Goal: Task Accomplishment & Management: Manage account settings

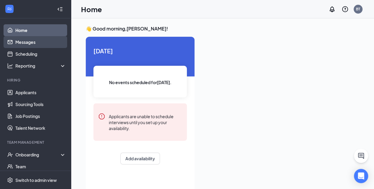
click at [39, 39] on link "Messages" at bounding box center [40, 42] width 51 height 12
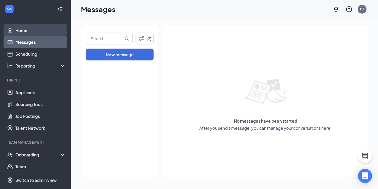
click at [34, 27] on link "Home" at bounding box center [40, 30] width 51 height 12
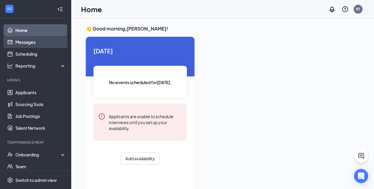
click at [30, 43] on link "Messages" at bounding box center [40, 42] width 51 height 12
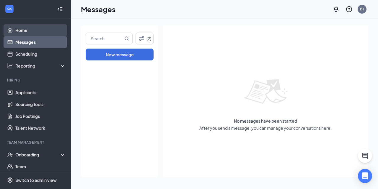
click at [27, 30] on link "Home" at bounding box center [40, 30] width 51 height 12
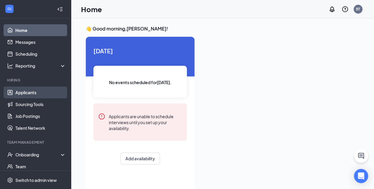
click at [28, 94] on link "Applicants" at bounding box center [40, 92] width 51 height 12
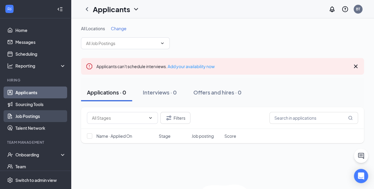
click at [37, 115] on link "Job Postings" at bounding box center [40, 116] width 51 height 12
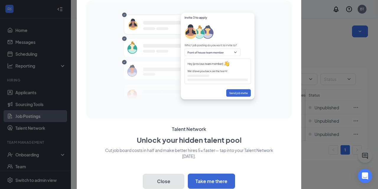
click at [168, 178] on button "Close" at bounding box center [163, 180] width 41 height 15
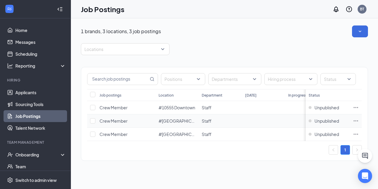
click at [113, 119] on span "Crew Member" at bounding box center [114, 120] width 28 height 5
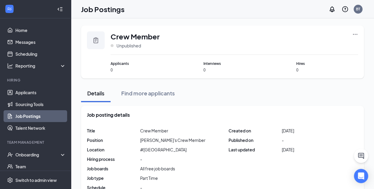
click at [356, 34] on icon "Ellipses" at bounding box center [355, 34] width 6 height 6
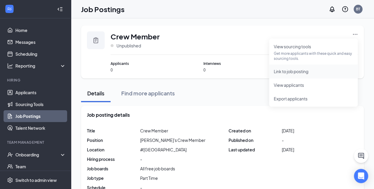
click at [296, 69] on span "Link to job posting" at bounding box center [291, 71] width 35 height 5
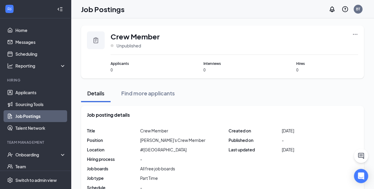
click at [355, 33] on icon "Ellipses" at bounding box center [355, 34] width 6 height 6
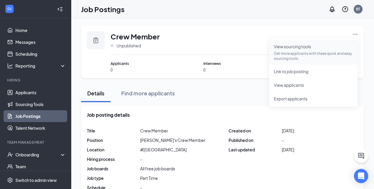
click at [292, 47] on span "View sourcing tools" at bounding box center [292, 46] width 37 height 5
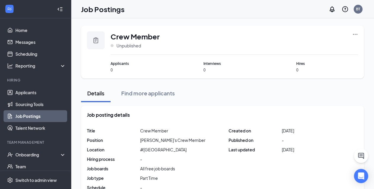
click at [95, 39] on icon "Clipboard" at bounding box center [95, 40] width 7 height 7
click at [123, 46] on span "Unpublished" at bounding box center [128, 46] width 25 height 6
click at [137, 46] on span "Unpublished" at bounding box center [128, 46] width 25 height 6
drag, startPoint x: 137, startPoint y: 46, endPoint x: 131, endPoint y: 48, distance: 6.2
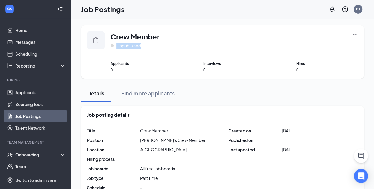
click at [131, 48] on span "Unpublished" at bounding box center [128, 46] width 25 height 6
click at [248, 31] on div "Crew Member Unpublished" at bounding box center [234, 42] width 247 height 23
click at [356, 34] on icon "Ellipses" at bounding box center [355, 34] width 6 height 6
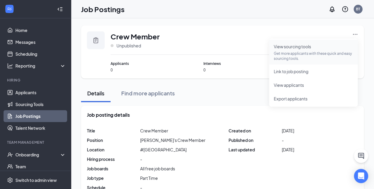
click at [304, 52] on p "Get more applicants with these quick and easy sourcing tools." at bounding box center [313, 56] width 79 height 10
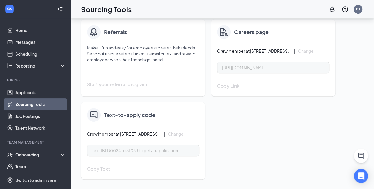
scroll to position [212, 0]
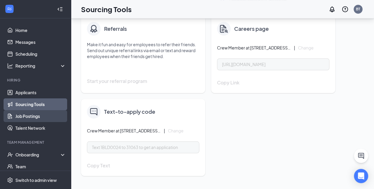
click at [43, 121] on link "Job Postings" at bounding box center [40, 116] width 51 height 12
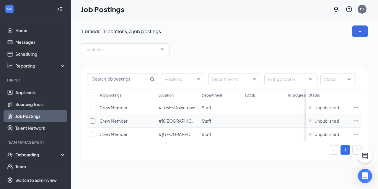
click at [95, 121] on input "checkbox" at bounding box center [92, 120] width 5 height 5
checkbox input "true"
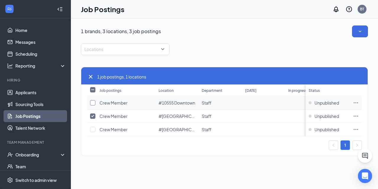
click at [94, 103] on input "checkbox" at bounding box center [92, 102] width 5 height 5
checkbox input "true"
click at [93, 129] on input "checkbox" at bounding box center [92, 128] width 5 height 5
checkbox input "true"
click at [357, 101] on icon "Ellipses" at bounding box center [356, 103] width 6 height 6
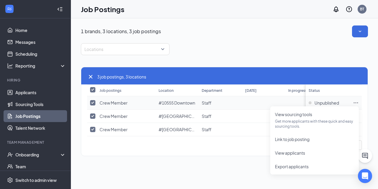
click at [357, 101] on icon "Ellipses" at bounding box center [356, 103] width 6 height 6
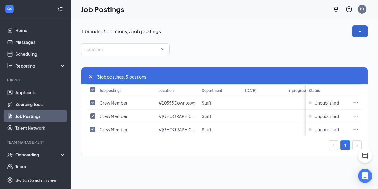
click at [360, 31] on icon "SmallChevronDown" at bounding box center [360, 30] width 3 height 1
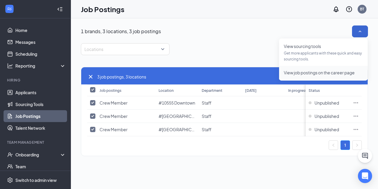
click at [333, 74] on span "View job postings on the career page" at bounding box center [319, 72] width 71 height 5
click at [366, 30] on button "button" at bounding box center [360, 31] width 16 height 12
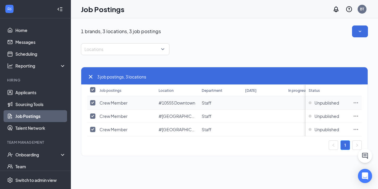
click at [355, 105] on icon "Ellipses" at bounding box center [356, 103] width 6 height 6
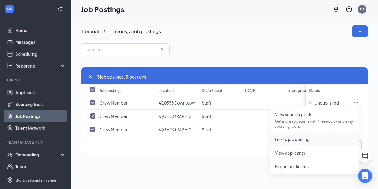
click at [284, 139] on span "Link to job posting" at bounding box center [292, 138] width 35 height 5
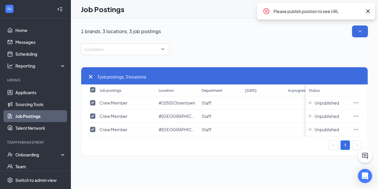
click at [368, 9] on icon "Cross" at bounding box center [368, 11] width 7 height 7
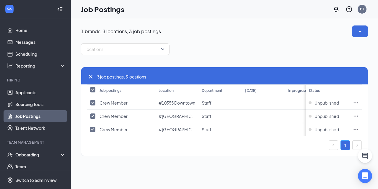
click at [92, 89] on input "Select all" at bounding box center [92, 89] width 5 height 5
checkbox input "false"
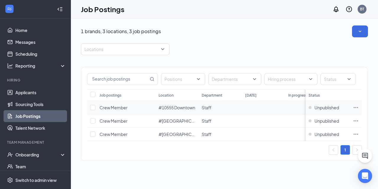
click at [110, 108] on span "Crew Member" at bounding box center [114, 107] width 28 height 5
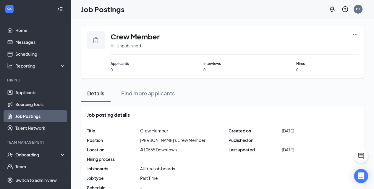
click at [48, 112] on link "Job Postings" at bounding box center [40, 116] width 51 height 12
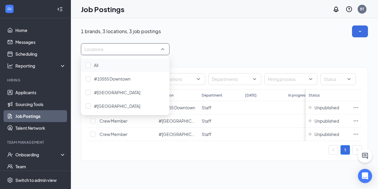
click at [163, 50] on div "Locations" at bounding box center [125, 49] width 89 height 12
click at [129, 94] on span "#11666 Sunken Gardens" at bounding box center [117, 92] width 46 height 5
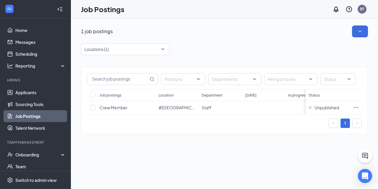
click at [141, 128] on div "1" at bounding box center [224, 122] width 275 height 9
click at [124, 106] on span "Crew Member" at bounding box center [114, 107] width 28 height 5
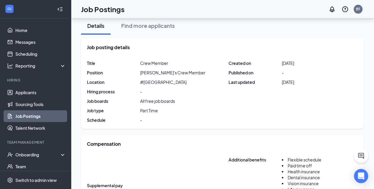
scroll to position [63, 0]
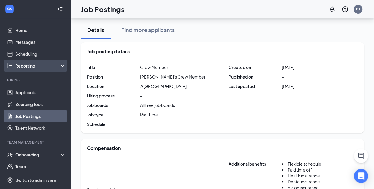
click at [39, 68] on div "Reporting" at bounding box center [40, 66] width 51 height 6
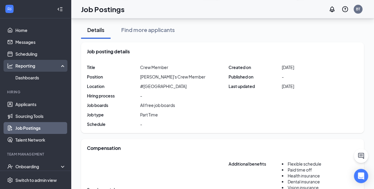
click at [39, 68] on div "Reporting" at bounding box center [40, 66] width 51 height 6
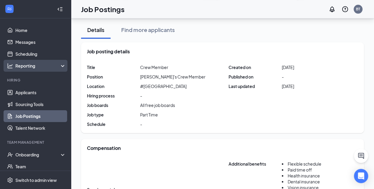
scroll to position [54, 0]
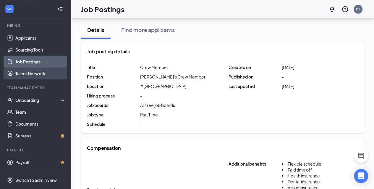
click at [44, 73] on link "Talent Network" at bounding box center [40, 73] width 51 height 12
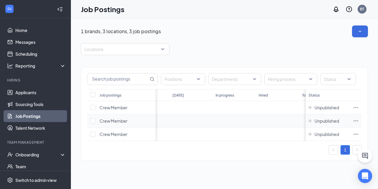
scroll to position [0, 109]
click at [92, 121] on input "checkbox" at bounding box center [92, 120] width 5 height 5
checkbox input "true"
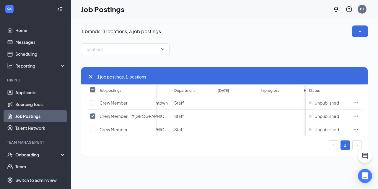
scroll to position [0, 0]
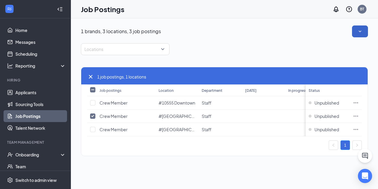
click at [362, 36] on button "button" at bounding box center [360, 31] width 16 height 12
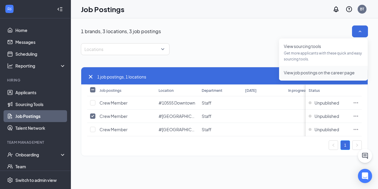
click at [334, 72] on span "View job postings on the career page" at bounding box center [319, 72] width 71 height 5
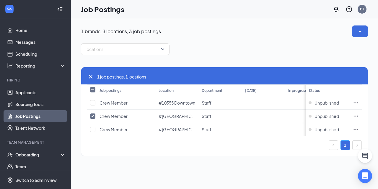
click at [57, 6] on icon "Collapse" at bounding box center [60, 9] width 6 height 6
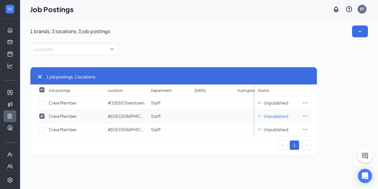
drag, startPoint x: 278, startPoint y: 115, endPoint x: 258, endPoint y: 114, distance: 20.4
click at [258, 114] on td "Unpublished" at bounding box center [277, 115] width 44 height 13
click at [260, 114] on div "Unpublished" at bounding box center [277, 116] width 38 height 6
click at [307, 115] on icon "Ellipses" at bounding box center [305, 115] width 4 height 1
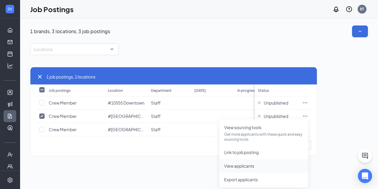
click at [244, 164] on span "View applicants" at bounding box center [239, 165] width 30 height 5
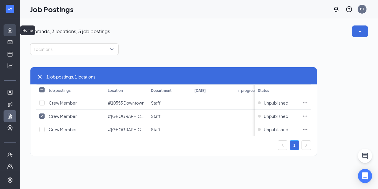
click at [15, 30] on link "Home" at bounding box center [18, 30] width 6 height 12
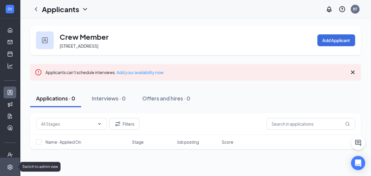
click at [11, 168] on li "Switch to admin view" at bounding box center [10, 166] width 20 height 18
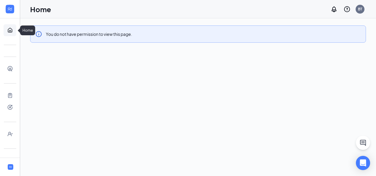
click at [15, 29] on link "Home" at bounding box center [18, 30] width 6 height 12
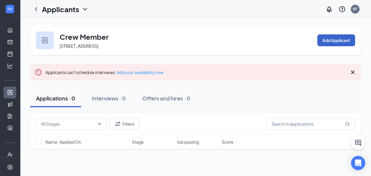
click at [336, 39] on button "Add Applicant" at bounding box center [337, 40] width 38 height 12
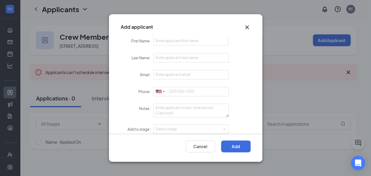
click at [247, 29] on icon "Cross" at bounding box center [247, 27] width 7 height 7
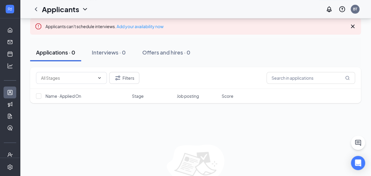
scroll to position [43, 0]
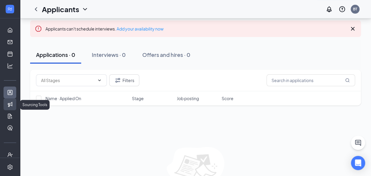
click at [15, 103] on link "Sourcing Tools" at bounding box center [18, 104] width 6 height 12
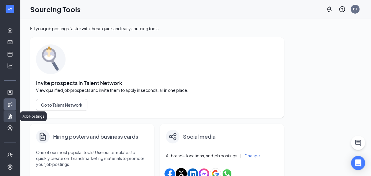
click at [15, 113] on link "Job Postings" at bounding box center [18, 116] width 6 height 12
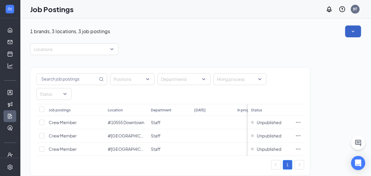
click at [352, 26] on button "button" at bounding box center [353, 31] width 16 height 12
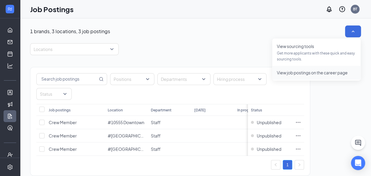
click at [325, 73] on span "View job postings on the career page" at bounding box center [312, 72] width 71 height 5
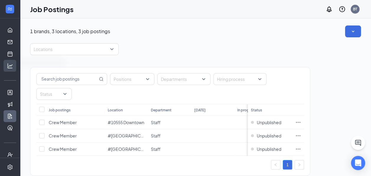
click at [10, 66] on icon at bounding box center [12, 66] width 5 height 0
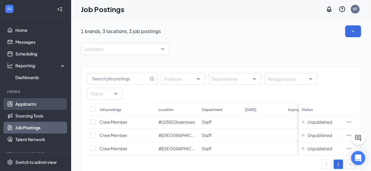
click at [27, 106] on link "Applicants" at bounding box center [40, 104] width 51 height 12
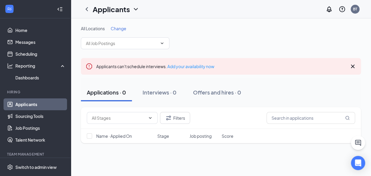
click at [103, 135] on span "Name · Applied On" at bounding box center [114, 136] width 36 height 6
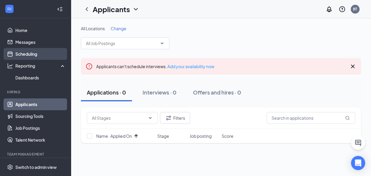
click at [47, 53] on link "Scheduling" at bounding box center [40, 54] width 51 height 12
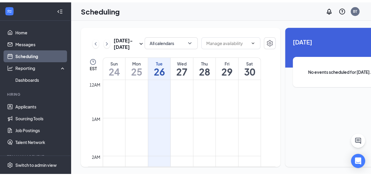
scroll to position [290, 0]
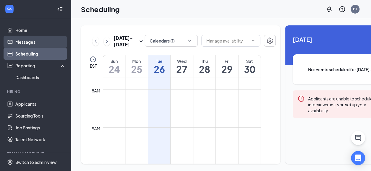
click at [46, 45] on link "Messages" at bounding box center [40, 42] width 51 height 12
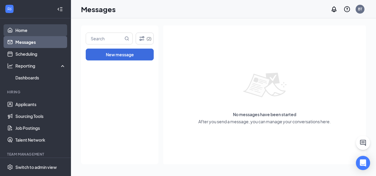
click at [41, 31] on link "Home" at bounding box center [40, 30] width 51 height 12
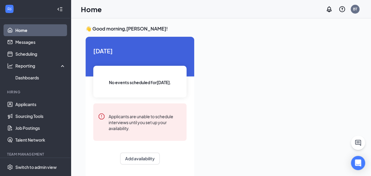
scroll to position [12, 0]
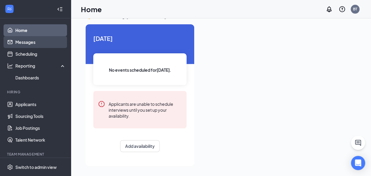
click at [32, 46] on link "Messages" at bounding box center [40, 42] width 51 height 12
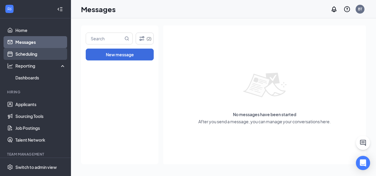
click at [34, 57] on link "Scheduling" at bounding box center [40, 54] width 51 height 12
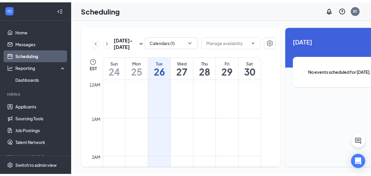
scroll to position [290, 0]
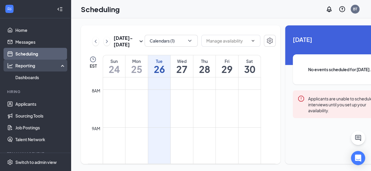
click at [37, 66] on div "Reporting" at bounding box center [40, 66] width 51 height 6
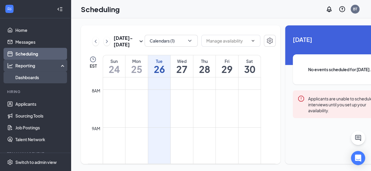
click at [37, 74] on link "Dashboards" at bounding box center [40, 78] width 51 height 12
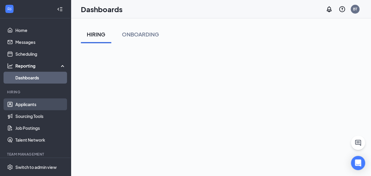
click at [25, 103] on link "Applicants" at bounding box center [40, 104] width 51 height 12
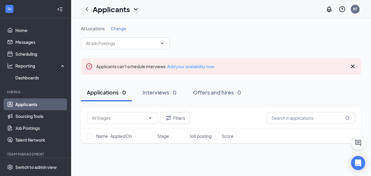
click at [114, 96] on button "Applications · 0" at bounding box center [106, 92] width 51 height 18
click at [43, 120] on link "Sourcing Tools" at bounding box center [40, 116] width 51 height 12
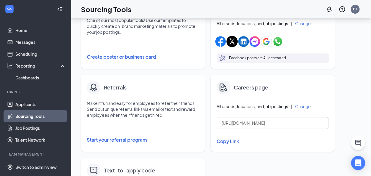
scroll to position [139, 0]
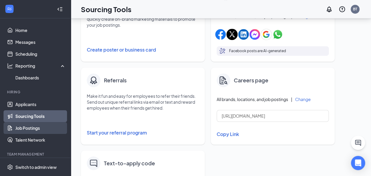
click at [47, 129] on link "Job Postings" at bounding box center [40, 128] width 51 height 12
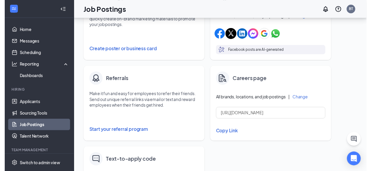
scroll to position [6, 0]
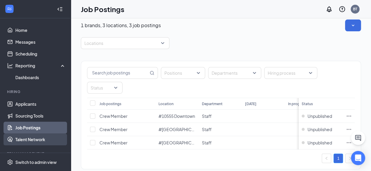
click at [47, 134] on link "Talent Network" at bounding box center [40, 140] width 51 height 12
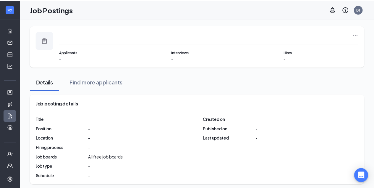
scroll to position [63, 0]
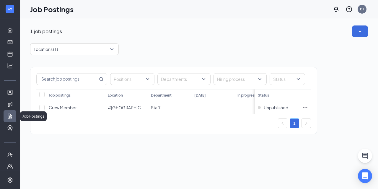
click at [15, 112] on link "Job Postings" at bounding box center [18, 116] width 6 height 12
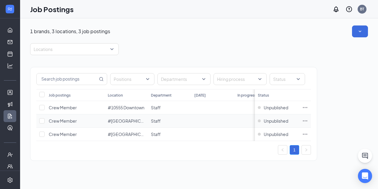
click at [63, 121] on span "Crew Member" at bounding box center [63, 120] width 28 height 5
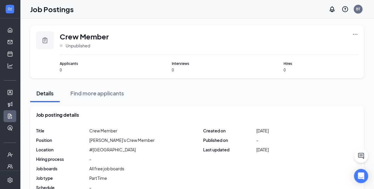
click at [72, 63] on span "Applicants" at bounding box center [97, 64] width 74 height 6
click at [42, 35] on div at bounding box center [45, 40] width 18 height 18
drag, startPoint x: 42, startPoint y: 35, endPoint x: 56, endPoint y: 70, distance: 37.9
click at [56, 70] on div "Crew Member Unpublished Applicants 0 Interviews 0 Hires 0" at bounding box center [197, 51] width 322 height 41
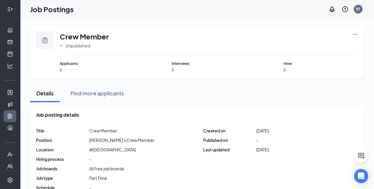
click at [8, 7] on icon "Expand" at bounding box center [10, 9] width 6 height 6
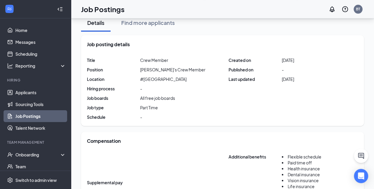
scroll to position [74, 0]
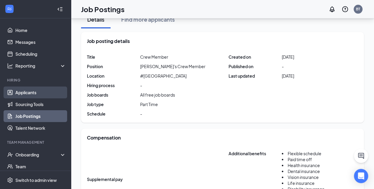
click at [37, 92] on link "Applicants" at bounding box center [40, 92] width 51 height 12
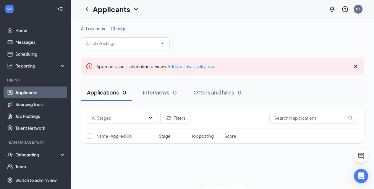
click at [121, 27] on span "Change" at bounding box center [119, 28] width 16 height 5
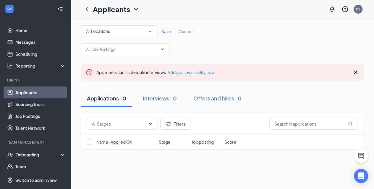
click at [355, 71] on icon "Cross" at bounding box center [355, 72] width 7 height 7
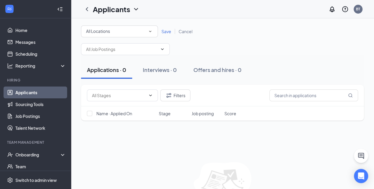
click at [183, 31] on span "Cancel" at bounding box center [185, 31] width 14 height 5
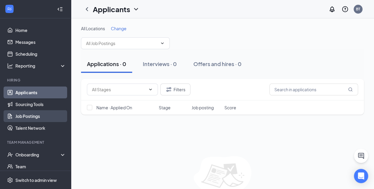
click at [25, 121] on link "Job Postings" at bounding box center [40, 116] width 51 height 12
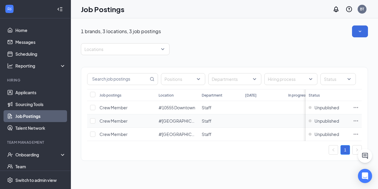
click at [124, 121] on span "Crew Member" at bounding box center [114, 120] width 28 height 5
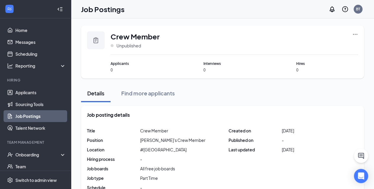
click at [355, 33] on icon "Ellipses" at bounding box center [355, 34] width 6 height 6
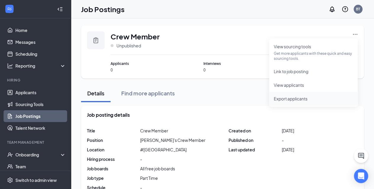
click at [299, 100] on span "Export applicants" at bounding box center [291, 98] width 34 height 5
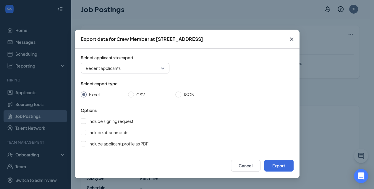
click at [295, 38] on span "Close" at bounding box center [291, 39] width 16 height 16
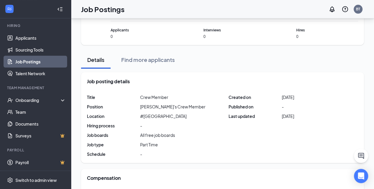
scroll to position [34, 0]
drag, startPoint x: 32, startPoint y: 111, endPoint x: 20, endPoint y: 107, distance: 12.3
click at [20, 107] on link "Team" at bounding box center [40, 112] width 51 height 12
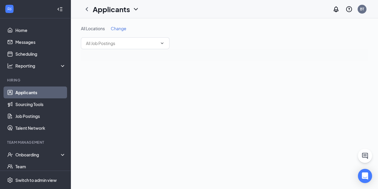
click at [35, 92] on link "Applicants" at bounding box center [40, 92] width 51 height 12
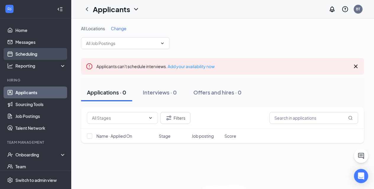
click at [23, 56] on link "Scheduling" at bounding box center [40, 54] width 51 height 12
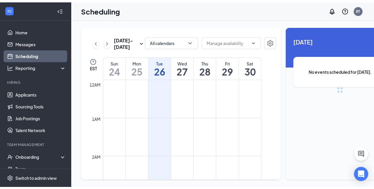
scroll to position [290, 0]
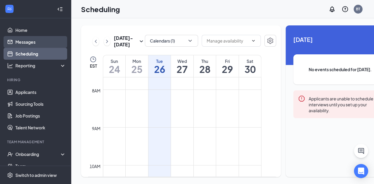
click at [26, 40] on link "Messages" at bounding box center [40, 42] width 51 height 12
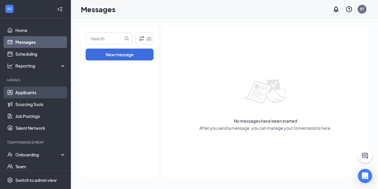
click at [30, 94] on link "Applicants" at bounding box center [40, 92] width 51 height 12
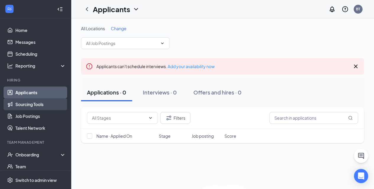
click at [34, 108] on link "Sourcing Tools" at bounding box center [40, 104] width 51 height 12
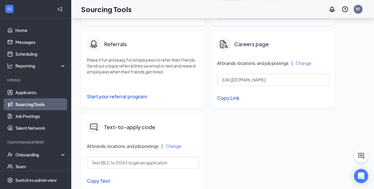
scroll to position [190, 0]
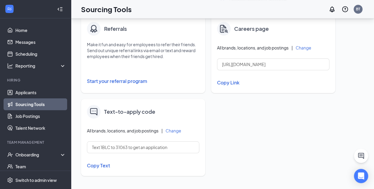
drag, startPoint x: 245, startPoint y: 63, endPoint x: 226, endPoint y: 85, distance: 28.7
click at [226, 85] on button "Copy Link" at bounding box center [273, 82] width 112 height 10
click at [251, 107] on div "Invite prospects in Talent Network View qualified job prospects and invite them…" at bounding box center [211, 14] width 260 height 334
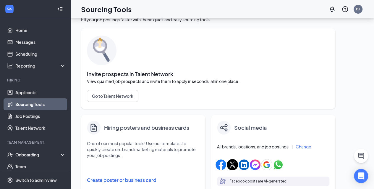
scroll to position [0, 0]
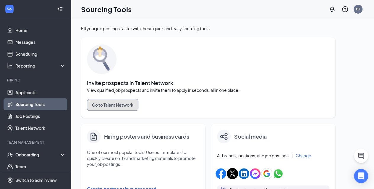
click at [130, 105] on button "Go to Talent Network" at bounding box center [112, 105] width 51 height 12
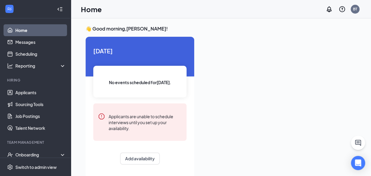
click at [10, 9] on icon "WorkstreamLogo" at bounding box center [10, 9] width 6 height 6
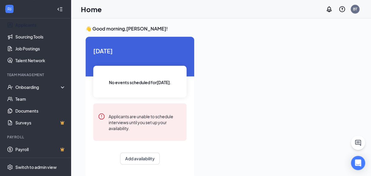
scroll to position [12, 0]
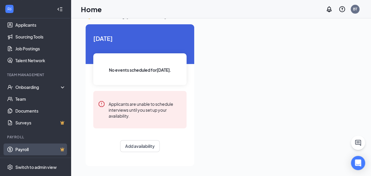
click at [20, 144] on link "Payroll" at bounding box center [40, 149] width 51 height 12
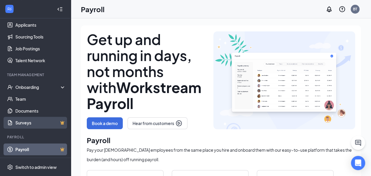
click at [30, 124] on link "Surveys" at bounding box center [40, 122] width 51 height 12
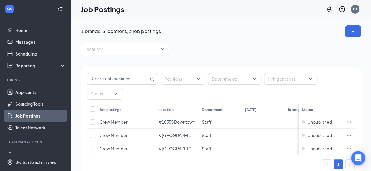
scroll to position [6, 0]
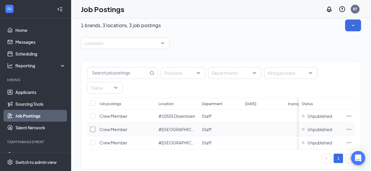
click at [92, 127] on input "checkbox" at bounding box center [92, 129] width 5 height 5
checkbox input "true"
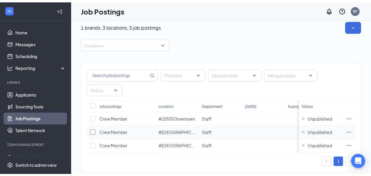
scroll to position [0, 0]
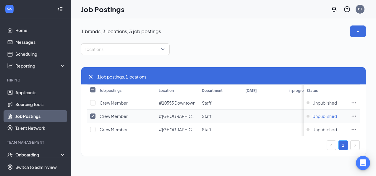
click at [320, 116] on span "Unpublished" at bounding box center [324, 116] width 25 height 6
click at [352, 114] on icon "Ellipses" at bounding box center [354, 116] width 6 height 6
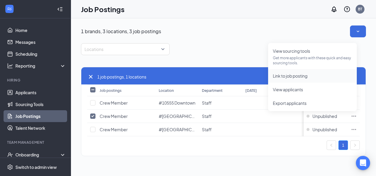
click at [306, 74] on span "Link to job posting" at bounding box center [290, 75] width 35 height 5
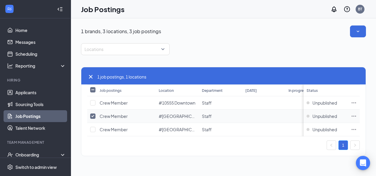
click at [356, 113] on icon "Ellipses" at bounding box center [354, 116] width 6 height 6
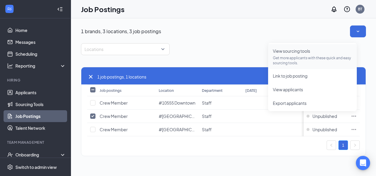
click at [299, 59] on p "Get more applicants with these quick and easy sourcing tools." at bounding box center [312, 60] width 79 height 10
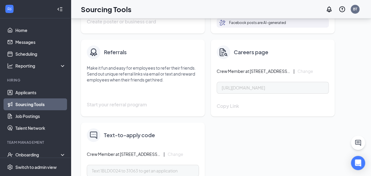
scroll to position [189, 0]
click at [253, 74] on div "Careers page Crew Member at #11666 Sunken Gardens, Wendy's | Change https://j.w…" at bounding box center [273, 77] width 124 height 77
click at [247, 93] on div "Careers page Crew Member at #11666 Sunken Gardens, Wendy's | Change https://j.w…" at bounding box center [273, 77] width 124 height 77
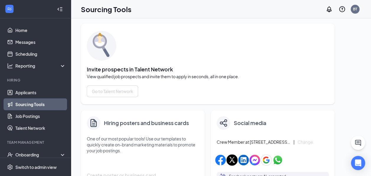
scroll to position [0, 0]
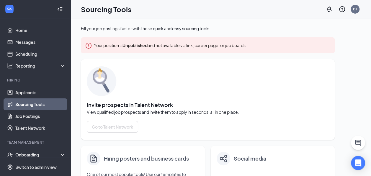
click at [88, 44] on icon "exclamation-circle" at bounding box center [89, 46] width 6 height 6
click at [44, 117] on link "Job Postings" at bounding box center [40, 116] width 51 height 12
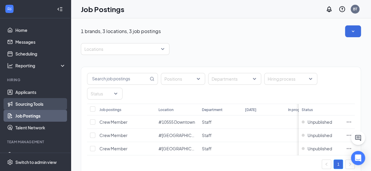
click at [38, 106] on link "Sourcing Tools" at bounding box center [40, 104] width 51 height 12
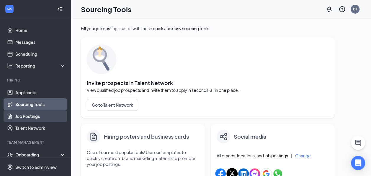
click at [39, 116] on link "Job Postings" at bounding box center [40, 116] width 51 height 12
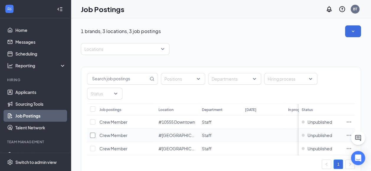
click at [95, 133] on input "checkbox" at bounding box center [92, 135] width 5 height 5
checkbox input "true"
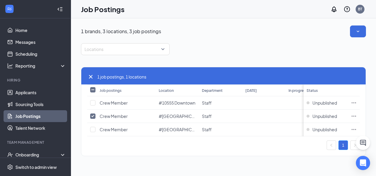
click at [117, 75] on span "1 job postings, 1 locations" at bounding box center [121, 76] width 49 height 7
drag, startPoint x: 117, startPoint y: 75, endPoint x: 113, endPoint y: 102, distance: 27.2
click at [113, 102] on span "Crew Member" at bounding box center [114, 102] width 28 height 5
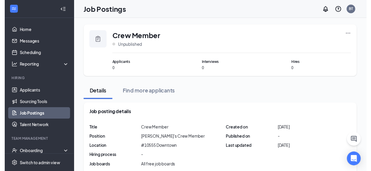
scroll to position [1, 0]
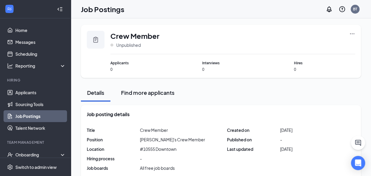
click at [157, 96] on button "Find more applicants" at bounding box center [147, 93] width 65 height 18
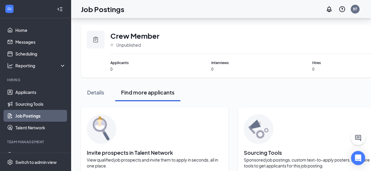
scroll to position [35, 0]
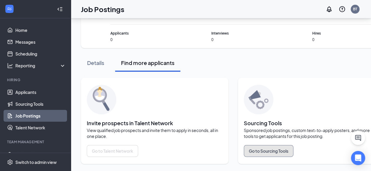
click at [268, 151] on button "Go to Sourcing Tools" at bounding box center [269, 151] width 50 height 12
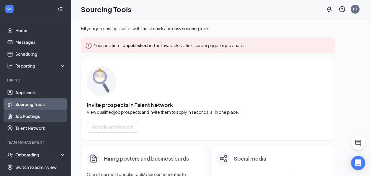
click at [42, 119] on link "Job Postings" at bounding box center [40, 116] width 51 height 12
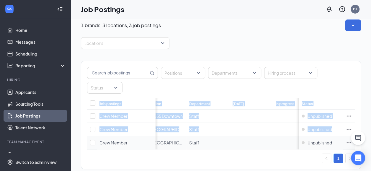
scroll to position [0, 15]
drag, startPoint x: 357, startPoint y: 120, endPoint x: 355, endPoint y: 127, distance: 7.6
click at [355, 127] on tbody "Crew Member #10555 Downtown Staff Unpublished Crew Member #11666 Sunken Gardens…" at bounding box center [264, 130] width 384 height 40
click at [352, 140] on icon "Ellipses" at bounding box center [349, 143] width 6 height 6
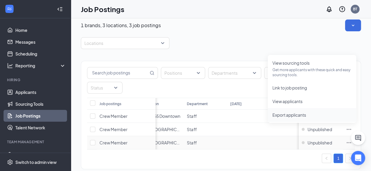
click at [325, 118] on span "Export applicants" at bounding box center [312, 115] width 79 height 7
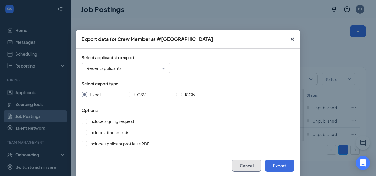
click at [244, 165] on button "Cancel" at bounding box center [247, 165] width 30 height 12
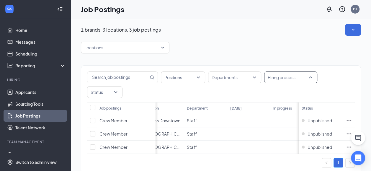
click at [265, 75] on div "Hiring process" at bounding box center [290, 78] width 53 height 12
click at [249, 24] on div "1 brands, 3 locations, 3 job postings" at bounding box center [221, 30] width 280 height 12
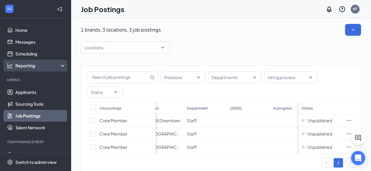
click at [53, 67] on div "Reporting" at bounding box center [40, 66] width 51 height 6
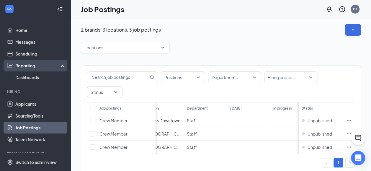
click at [53, 67] on div "Reporting" at bounding box center [40, 66] width 51 height 6
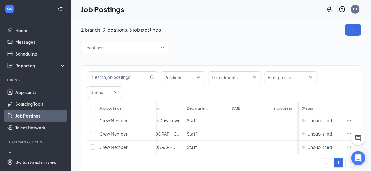
click at [206, 41] on div "1 brands, 3 locations, 3 job postings Locations Positions Departments Hiring pr…" at bounding box center [221, 102] width 280 height 156
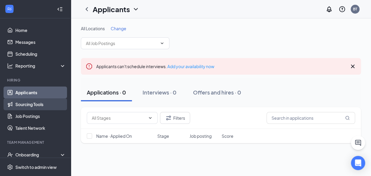
click at [31, 104] on link "Sourcing Tools" at bounding box center [40, 104] width 51 height 12
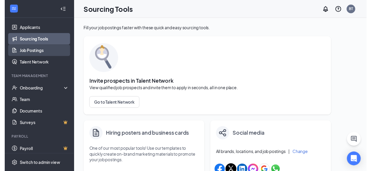
scroll to position [64, 0]
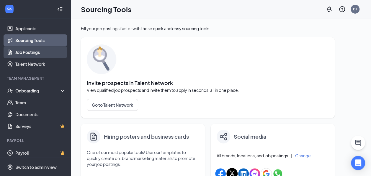
click at [20, 49] on link "Job Postings" at bounding box center [40, 52] width 51 height 12
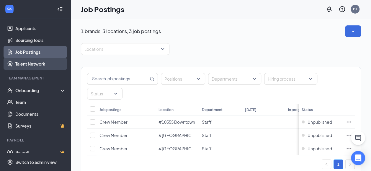
click at [28, 63] on link "Talent Network" at bounding box center [40, 64] width 51 height 12
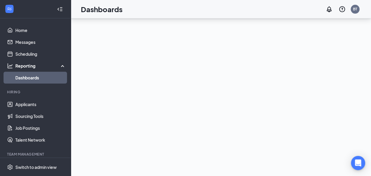
scroll to position [57, 0]
